Goal: Browse casually

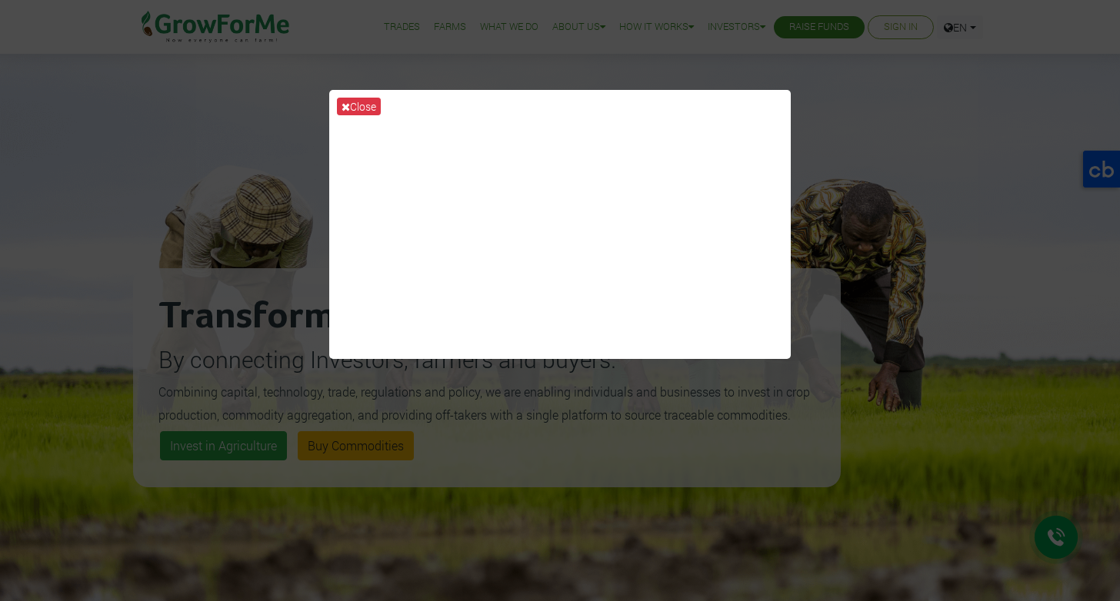
click at [887, 197] on div "Close" at bounding box center [560, 300] width 1120 height 601
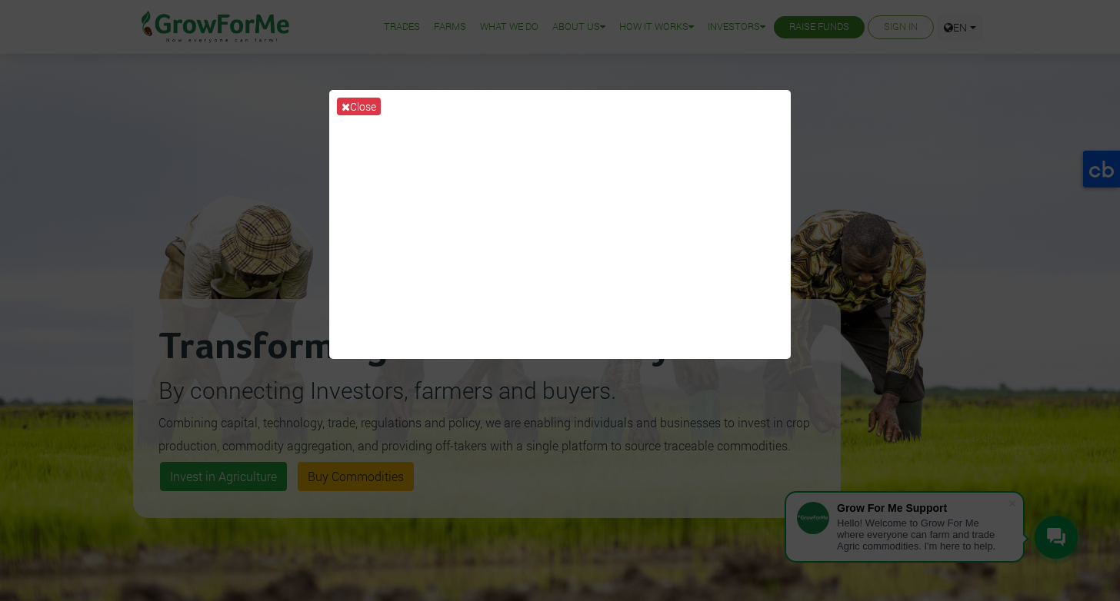
click at [938, 275] on div "Close" at bounding box center [560, 300] width 1120 height 601
click at [274, 296] on div "Close" at bounding box center [560, 300] width 1120 height 601
click at [365, 101] on button "Close" at bounding box center [359, 107] width 44 height 18
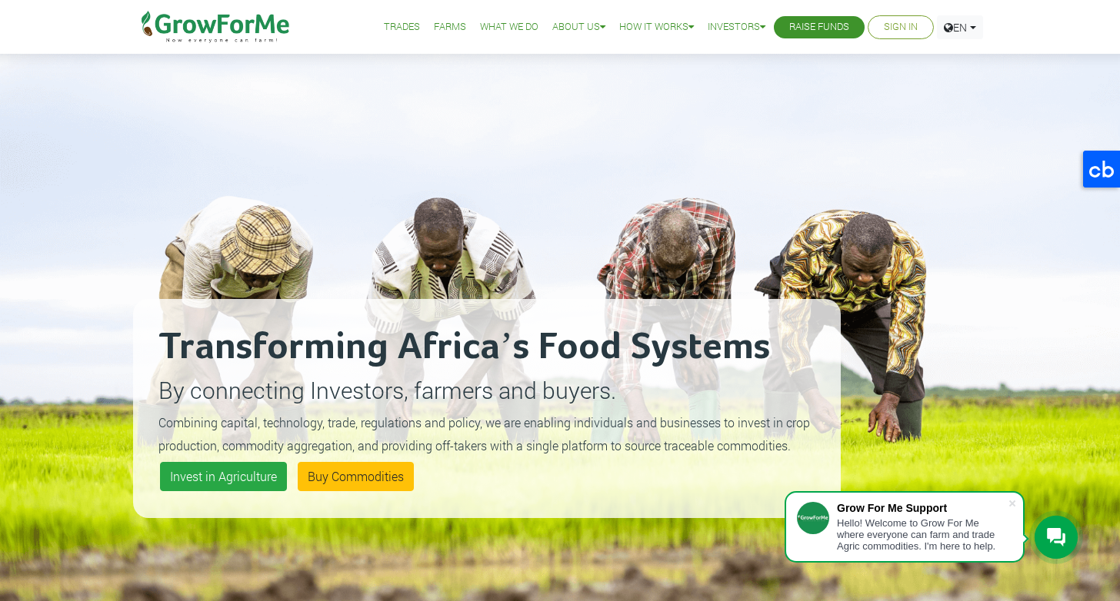
click at [31, 31] on img at bounding box center [15, 15] width 31 height 31
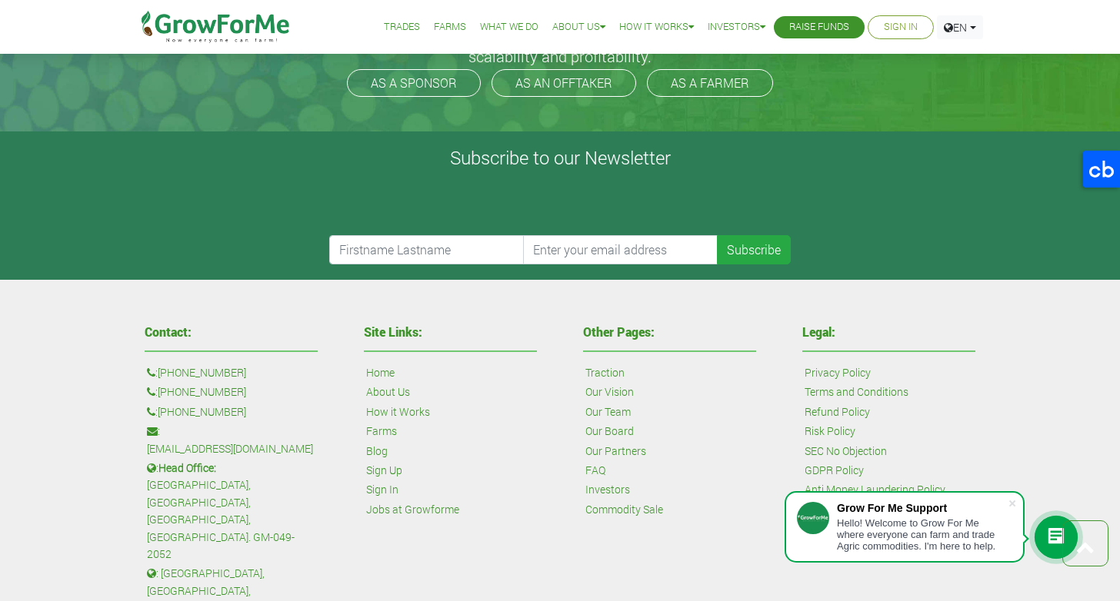
scroll to position [3679, 0]
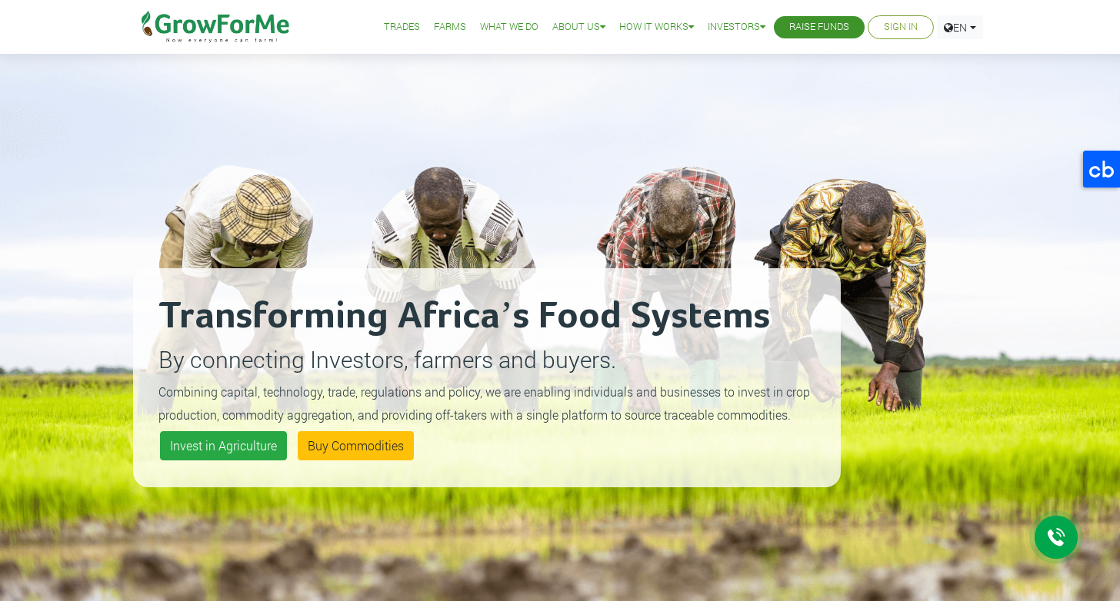
scroll to position [3216, 0]
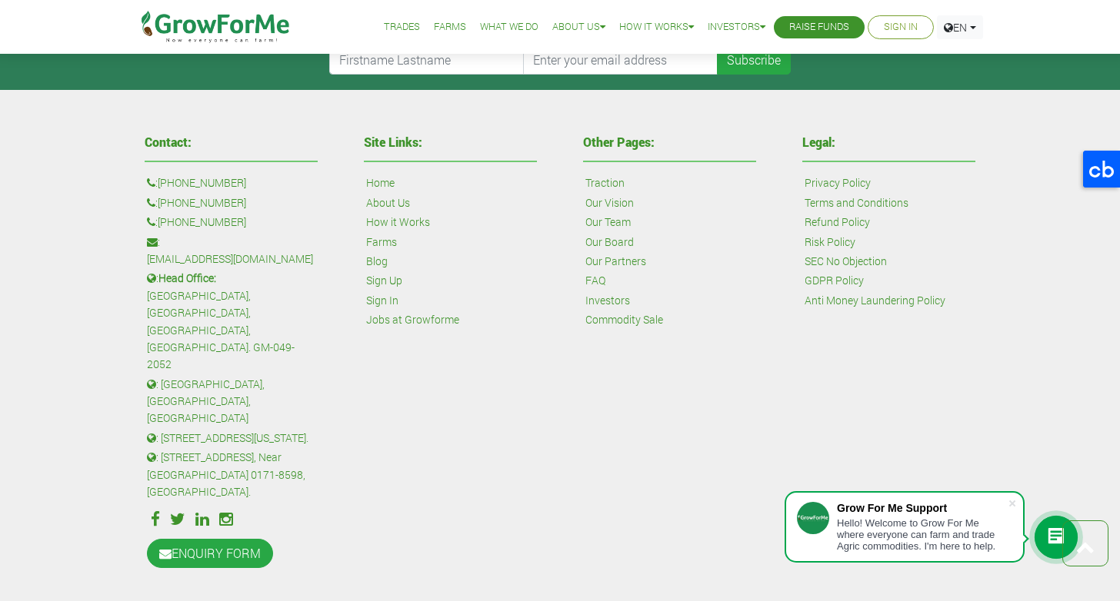
click at [205, 511] on icon at bounding box center [202, 519] width 14 height 16
